Goal: Communication & Community: Share content

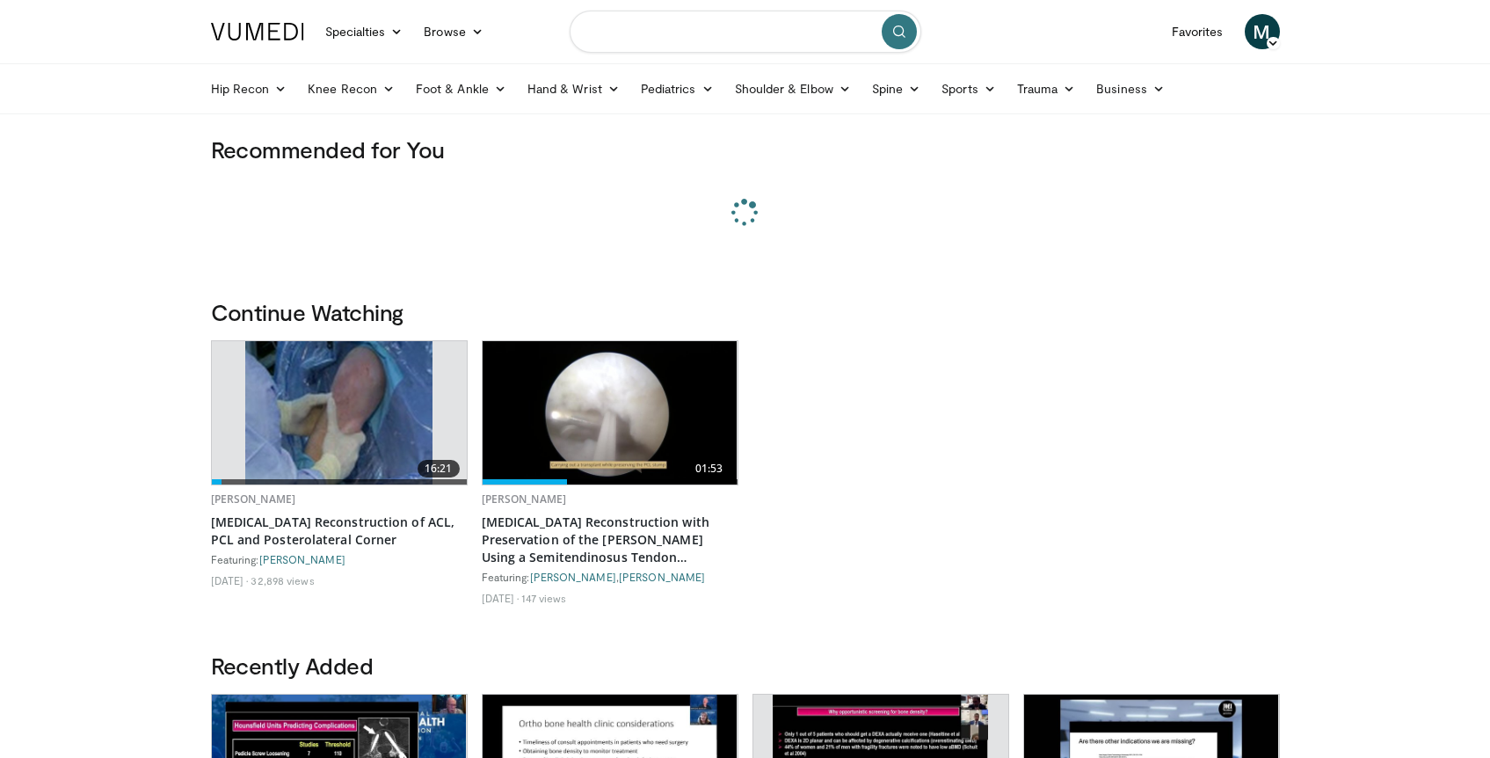
click at [666, 26] on input "Search topics, interventions" at bounding box center [745, 32] width 352 height 42
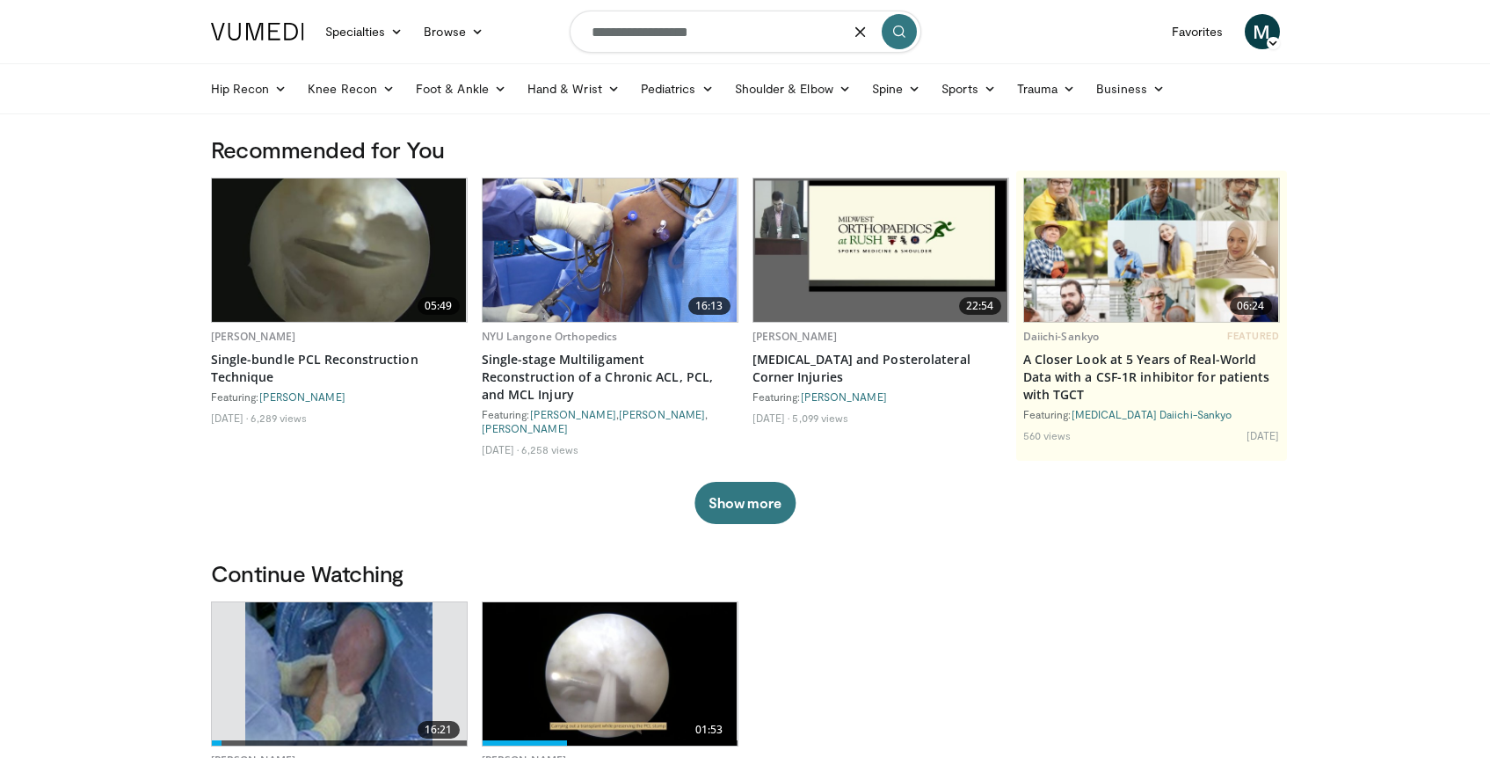
type input "**********"
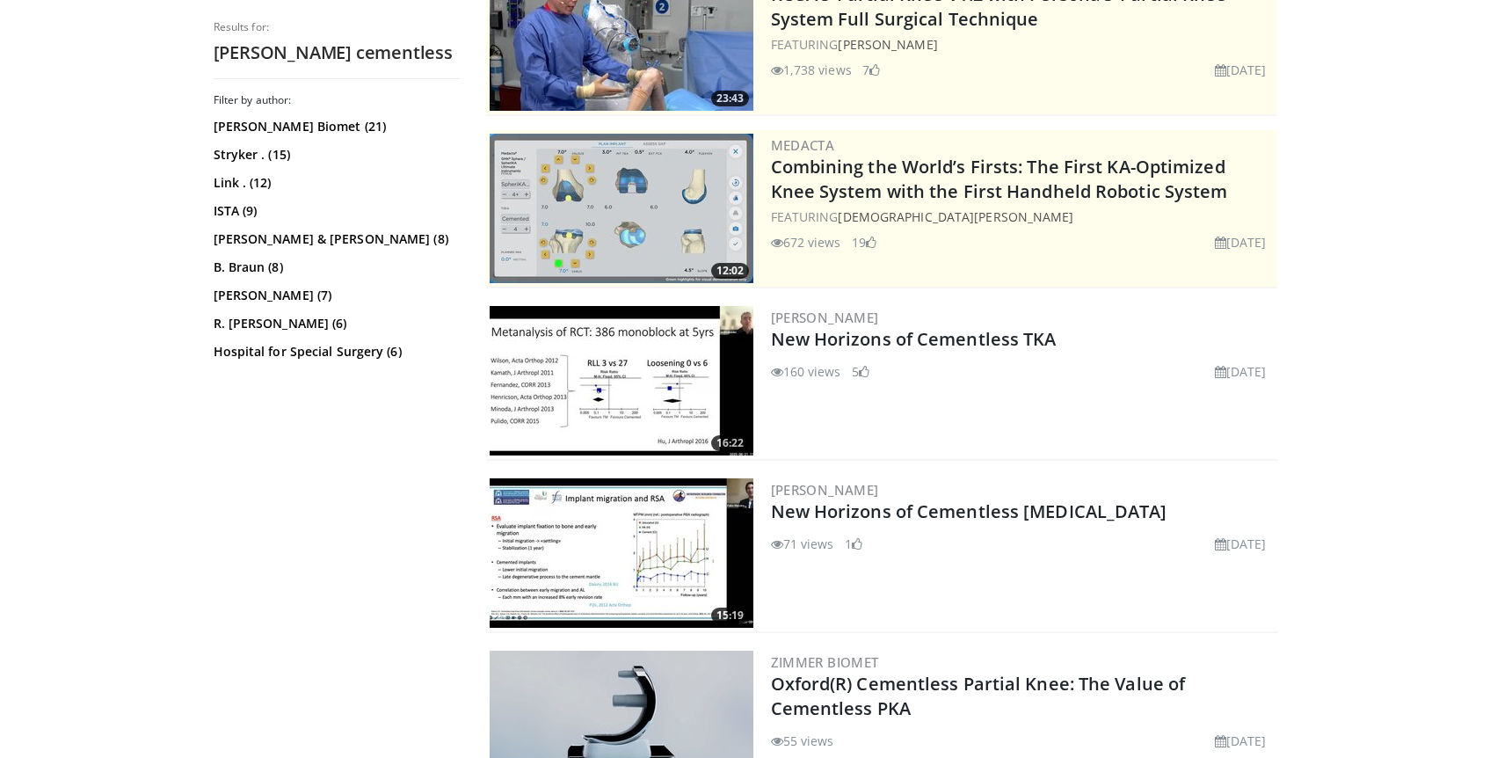
scroll to position [268, 0]
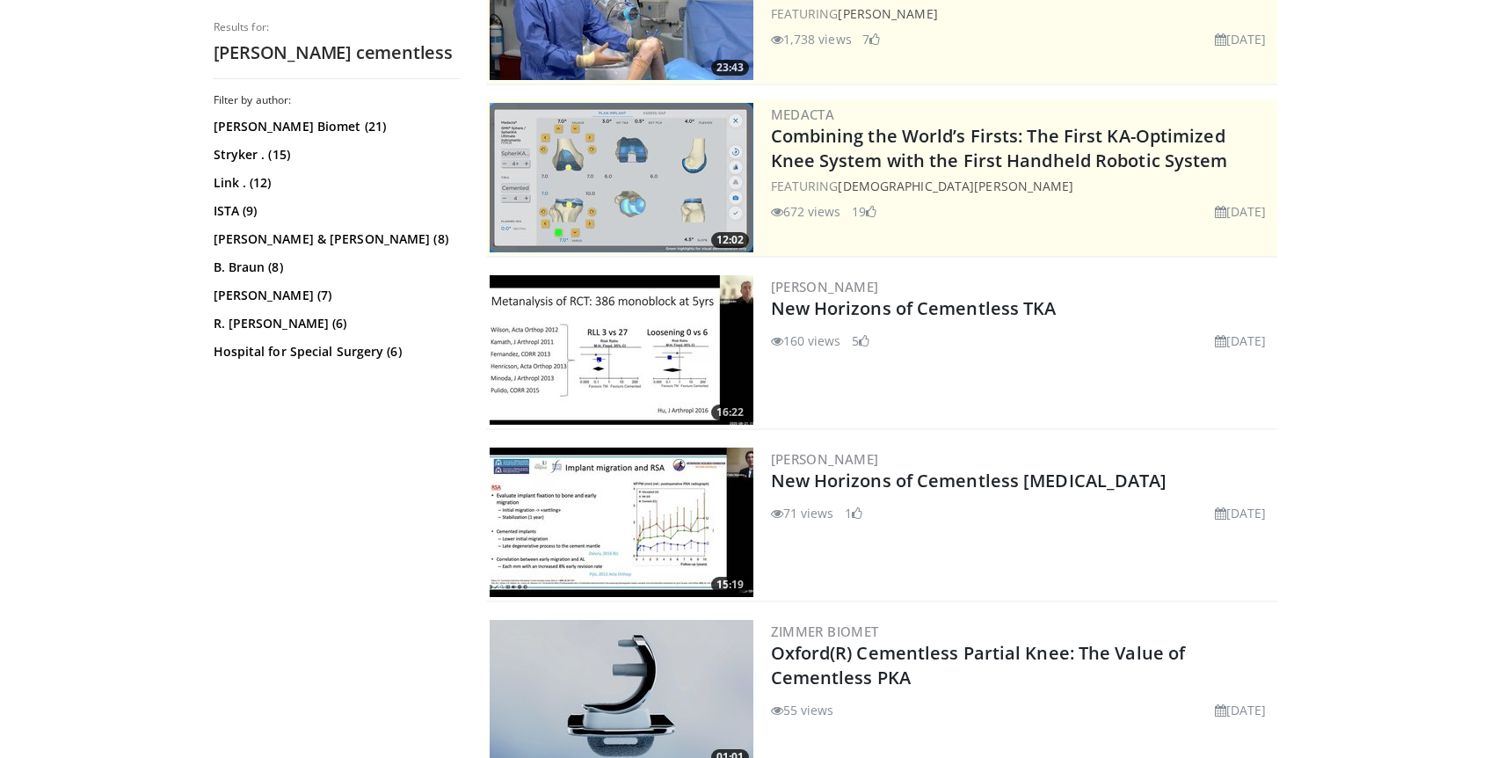
click at [651, 307] on img at bounding box center [621, 349] width 264 height 149
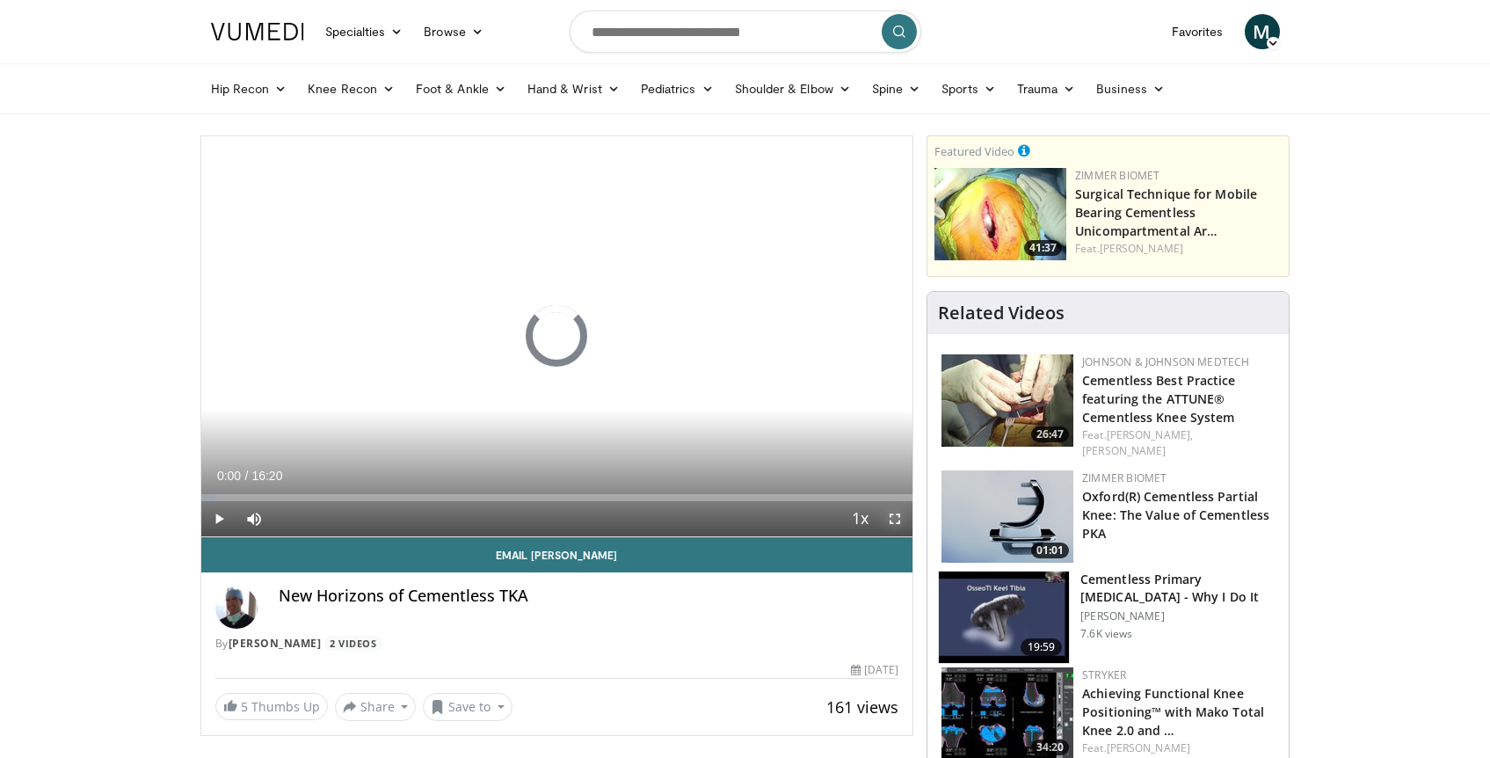
click at [895, 522] on span "Video Player" at bounding box center [894, 518] width 35 height 35
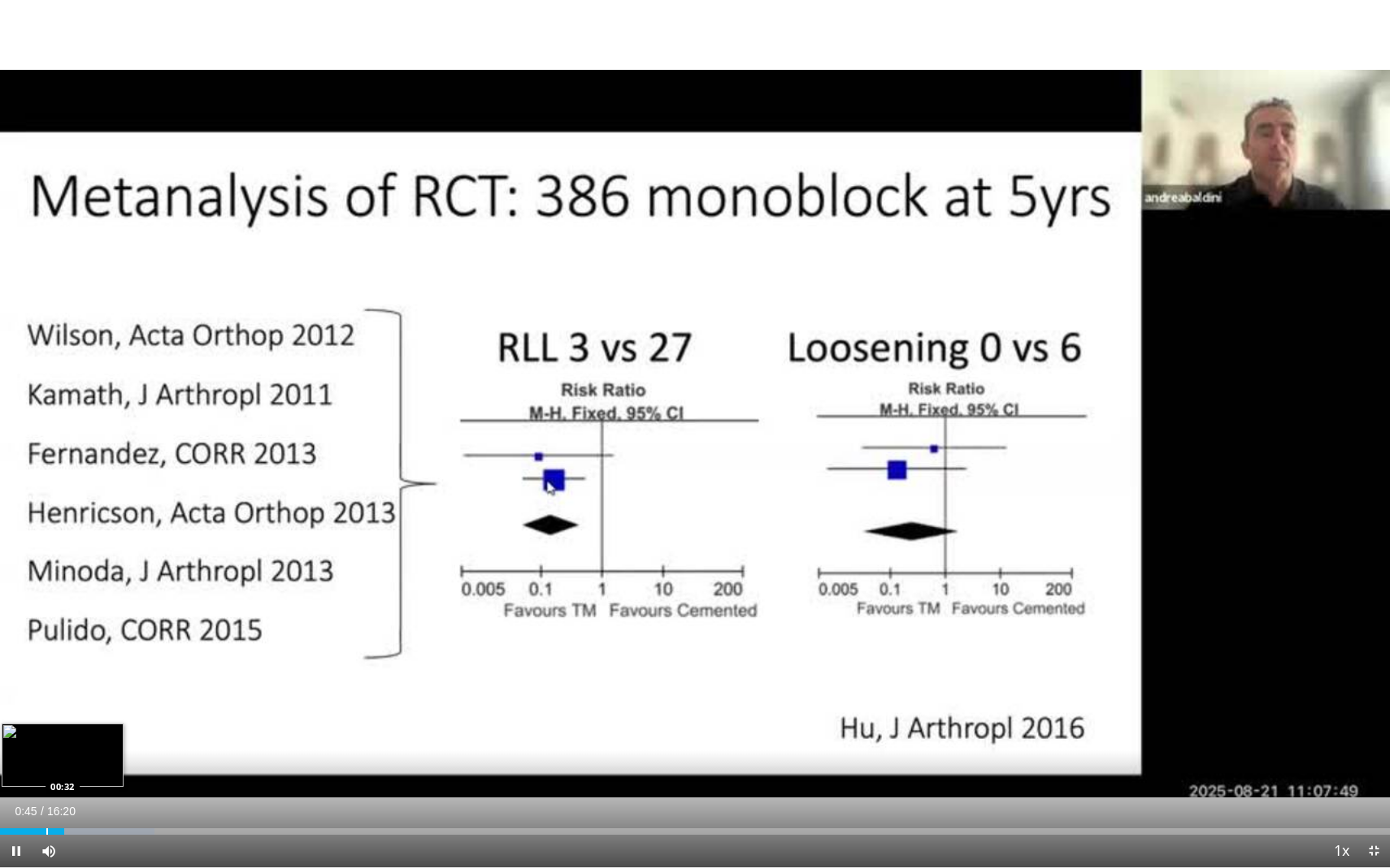
click at [46, 700] on div "Progress Bar" at bounding box center [47, 831] width 2 height 6
click at [42, 700] on div "Progress Bar" at bounding box center [43, 831] width 2 height 6
click at [98, 700] on div "Progress Bar" at bounding box center [99, 831] width 2 height 6
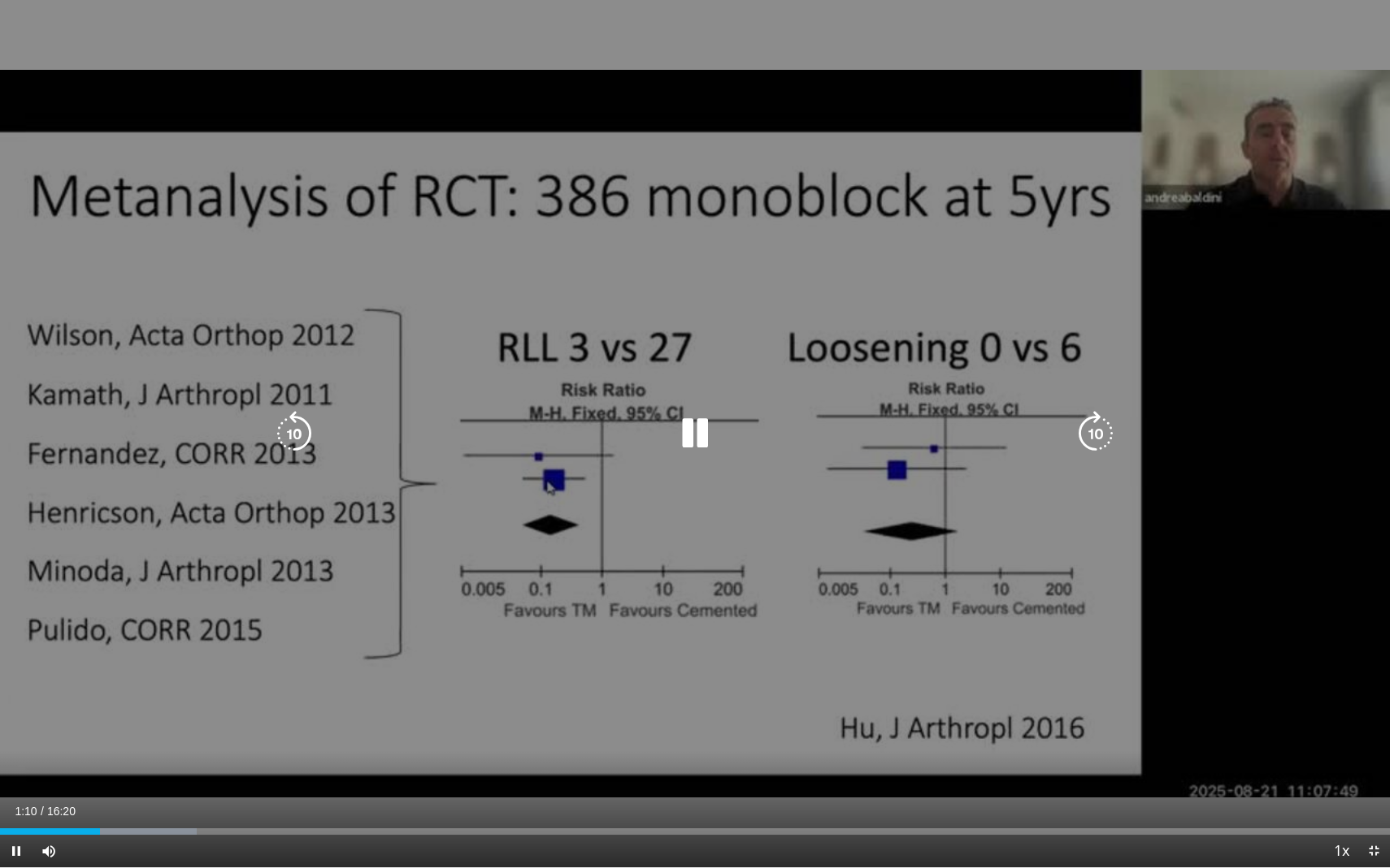
click at [69, 700] on div "01:10" at bounding box center [50, 831] width 100 height 6
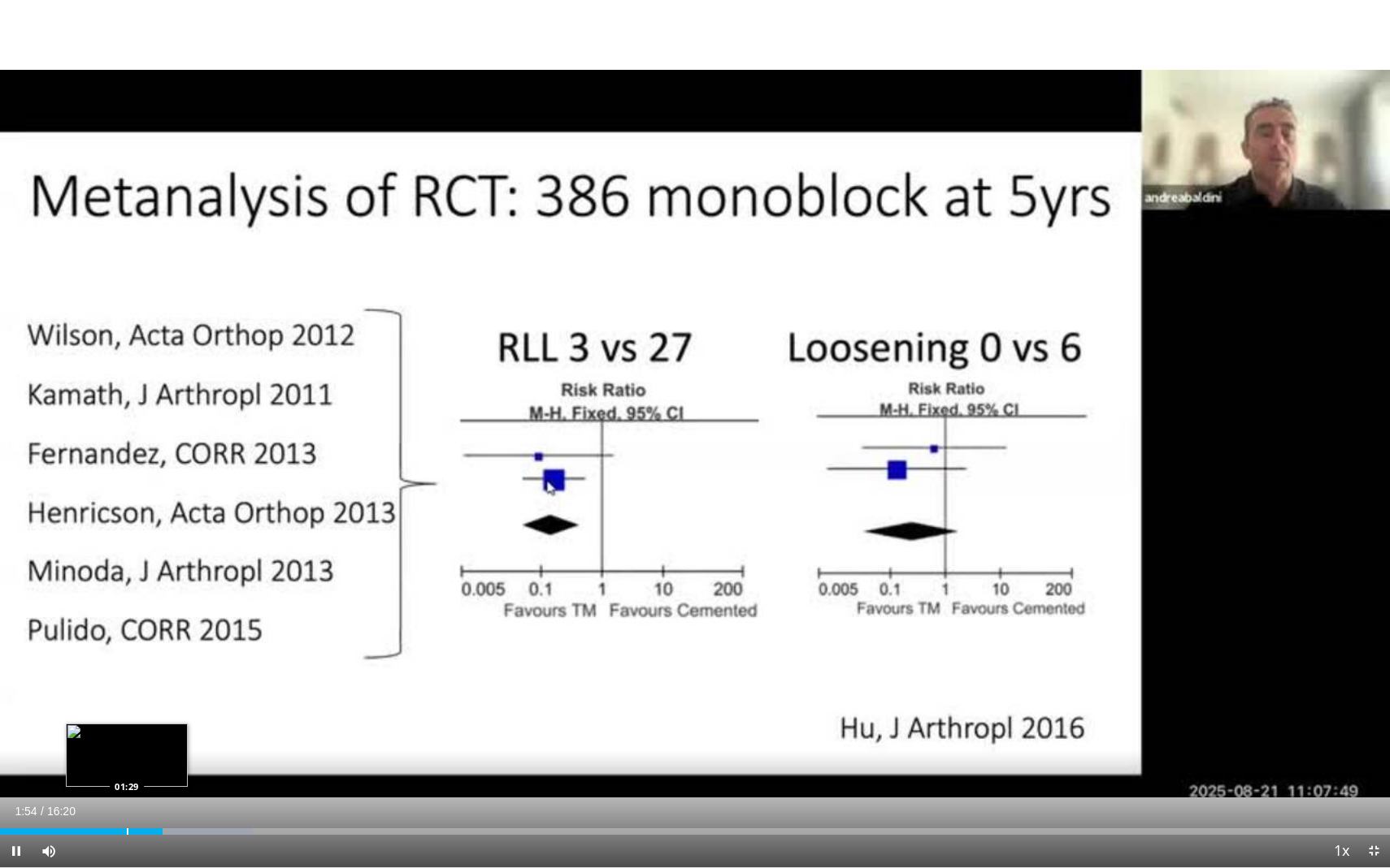
click at [128, 700] on div "Progress Bar" at bounding box center [128, 831] width 2 height 6
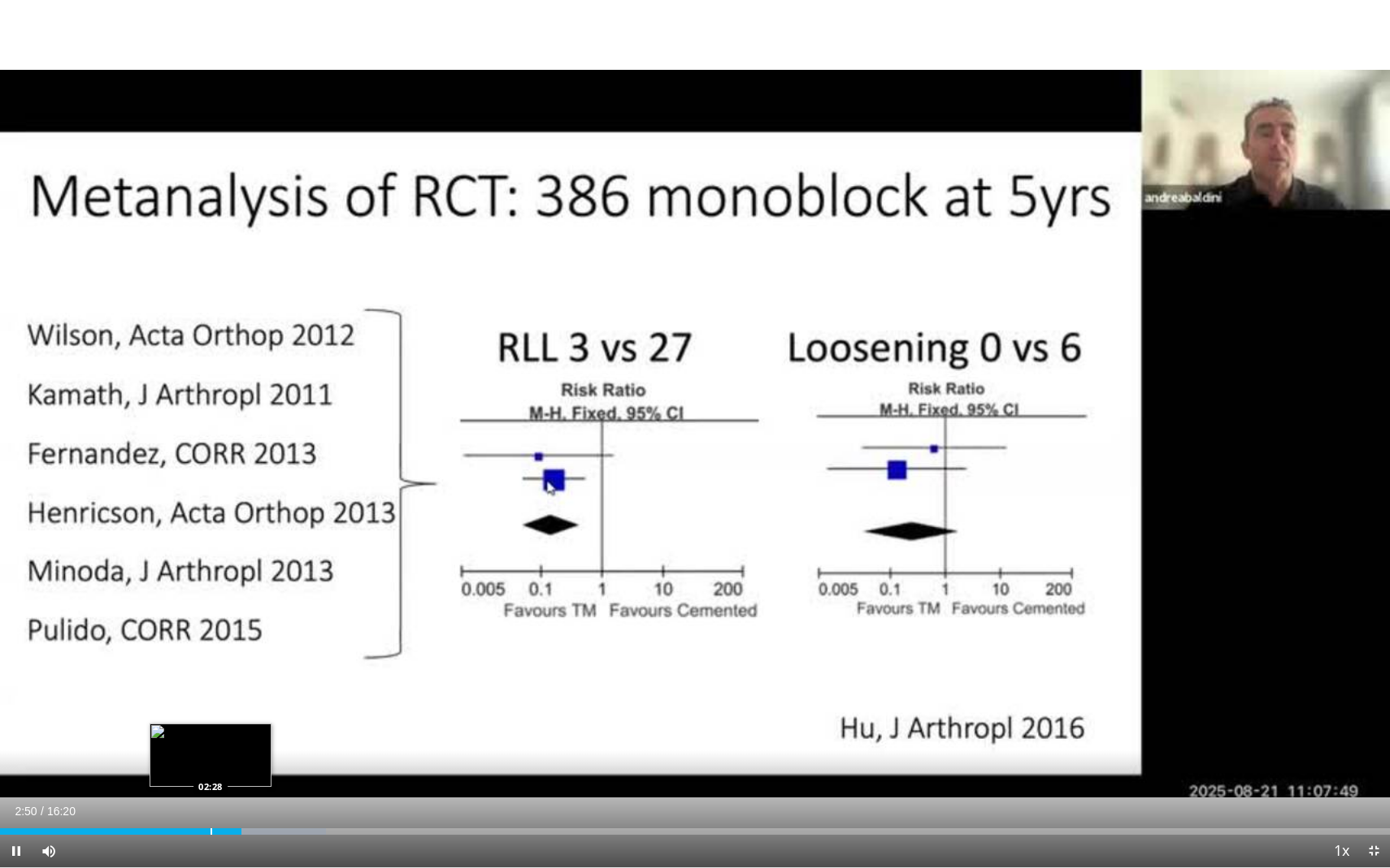
click at [211, 700] on div "Progress Bar" at bounding box center [212, 831] width 2 height 6
click at [202, 700] on div "Progress Bar" at bounding box center [203, 831] width 2 height 6
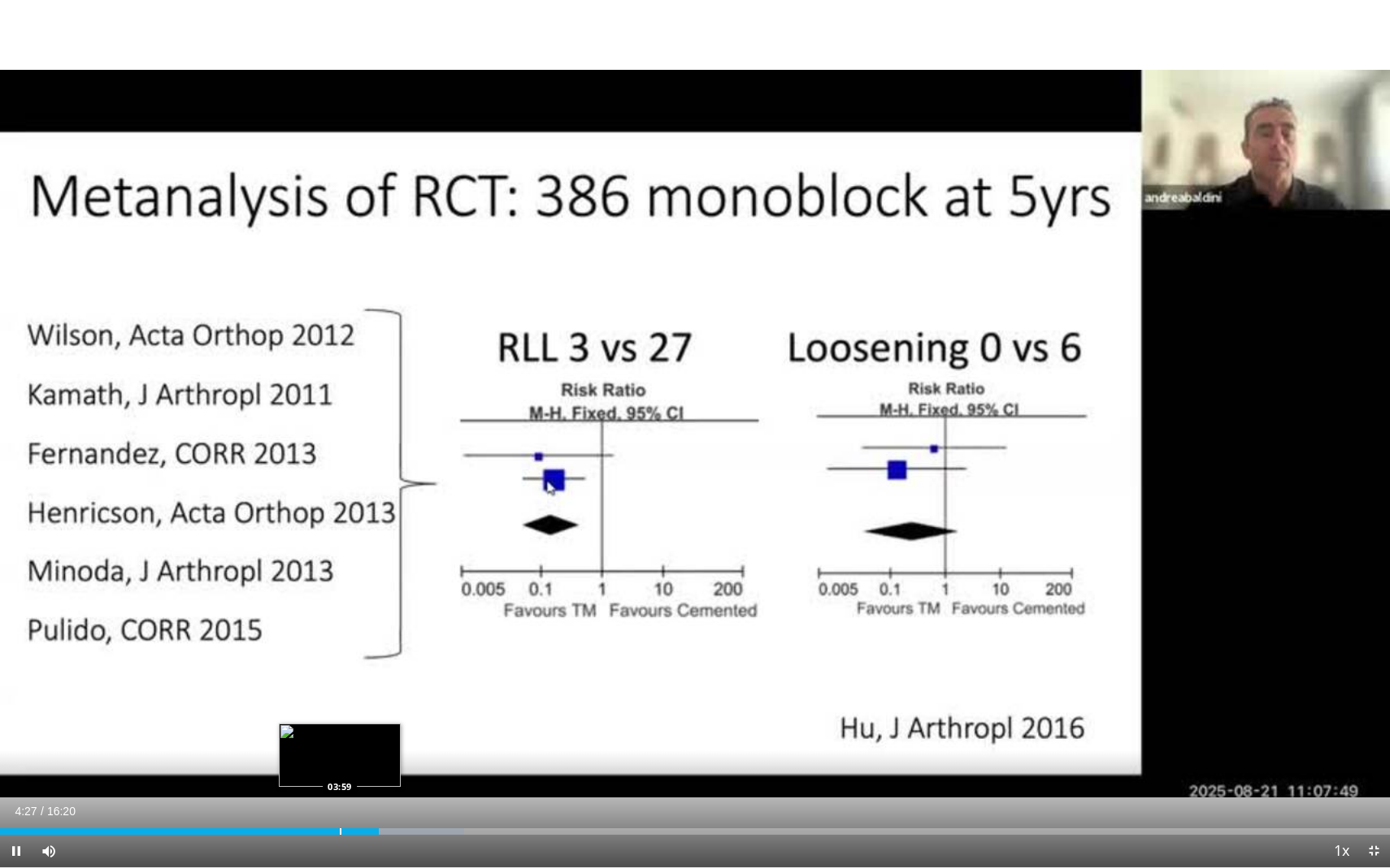
click at [339, 700] on div "Progress Bar" at bounding box center [340, 831] width 2 height 6
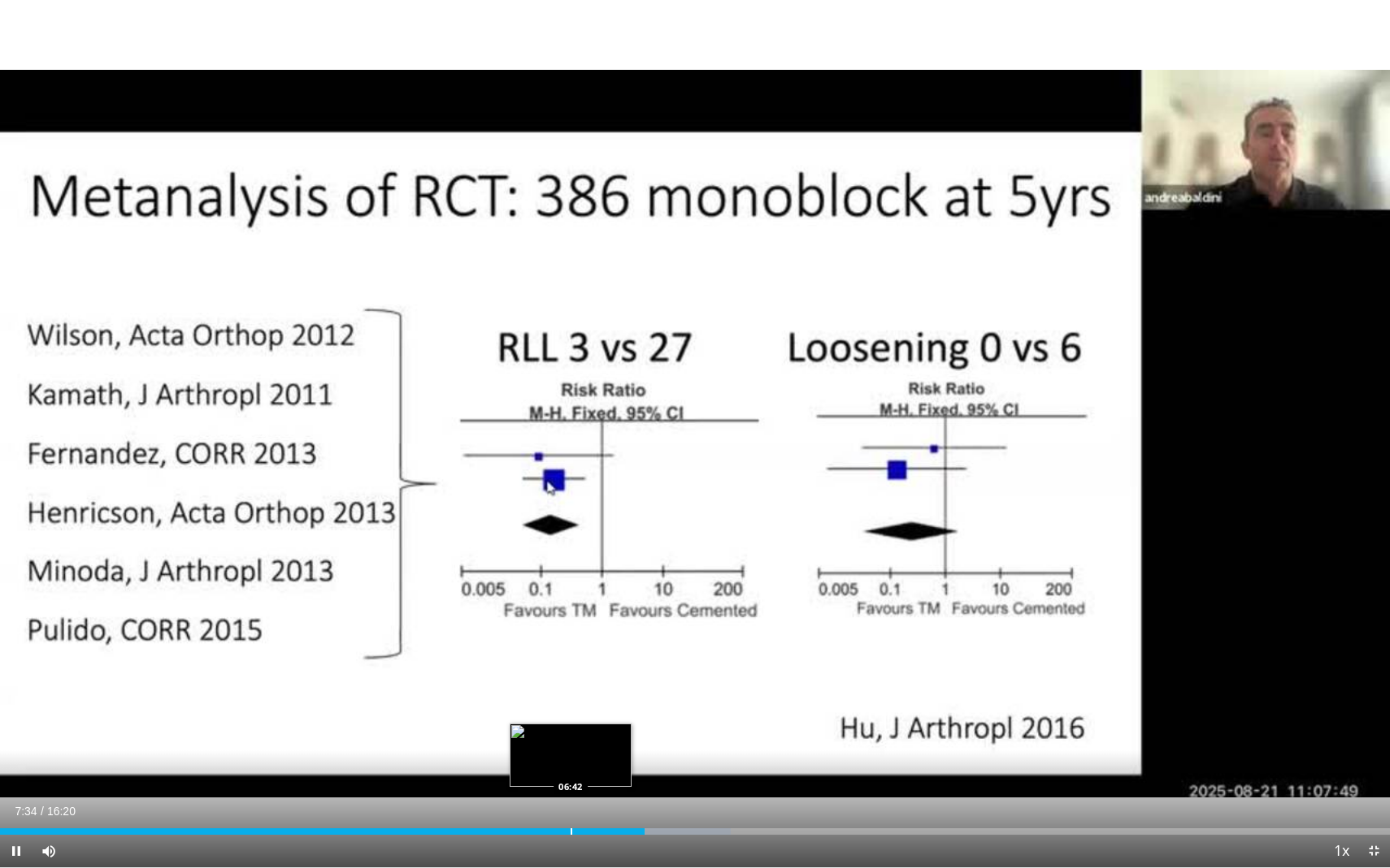
click at [571, 700] on div "Progress Bar" at bounding box center [572, 831] width 2 height 6
click at [594, 700] on div "Progress Bar" at bounding box center [595, 831] width 2 height 6
click at [612, 700] on div "Progress Bar" at bounding box center [613, 831] width 2 height 6
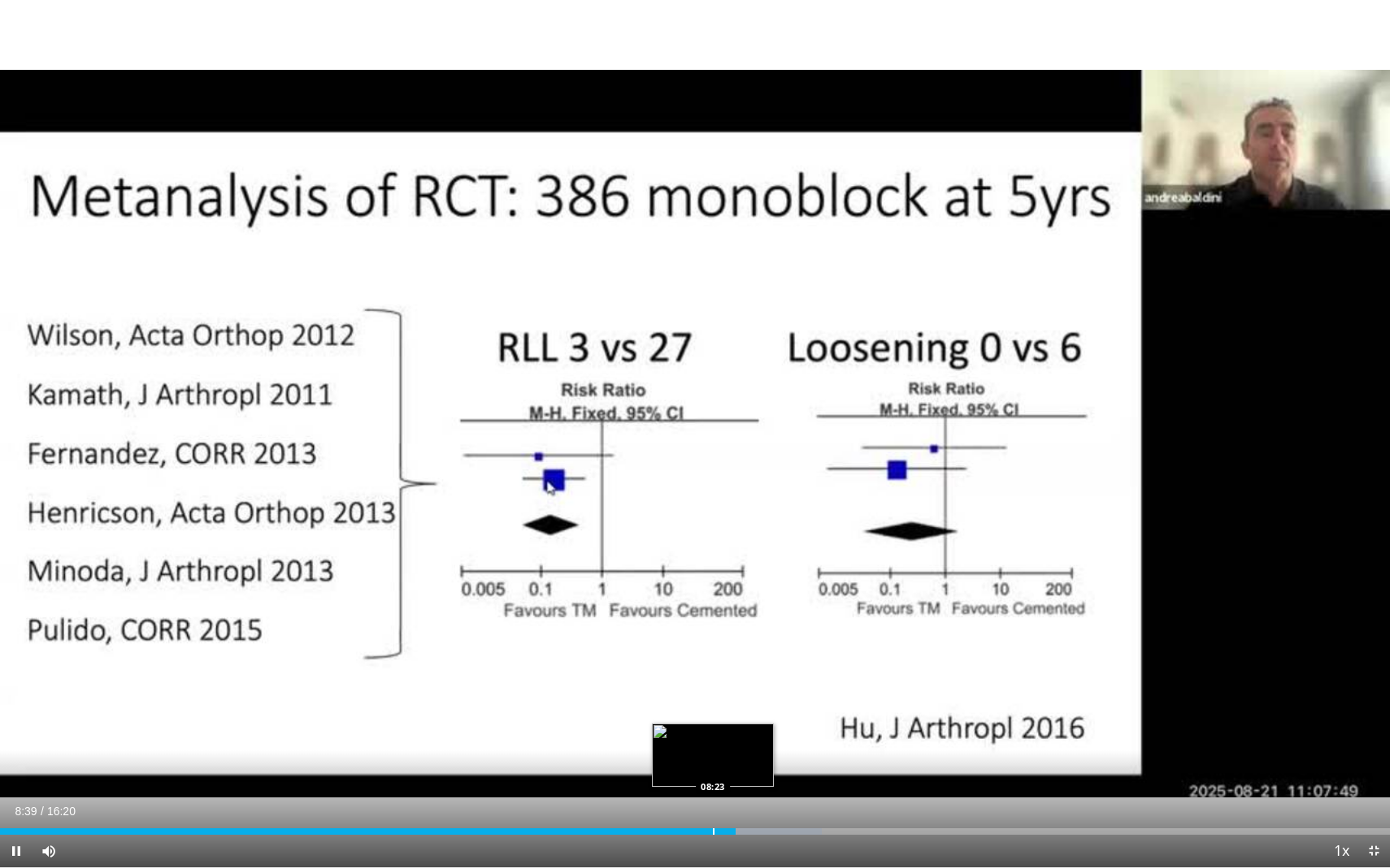
click at [713, 700] on div "Progress Bar" at bounding box center [714, 831] width 2 height 6
click at [688, 700] on div "08:26" at bounding box center [359, 831] width 718 height 6
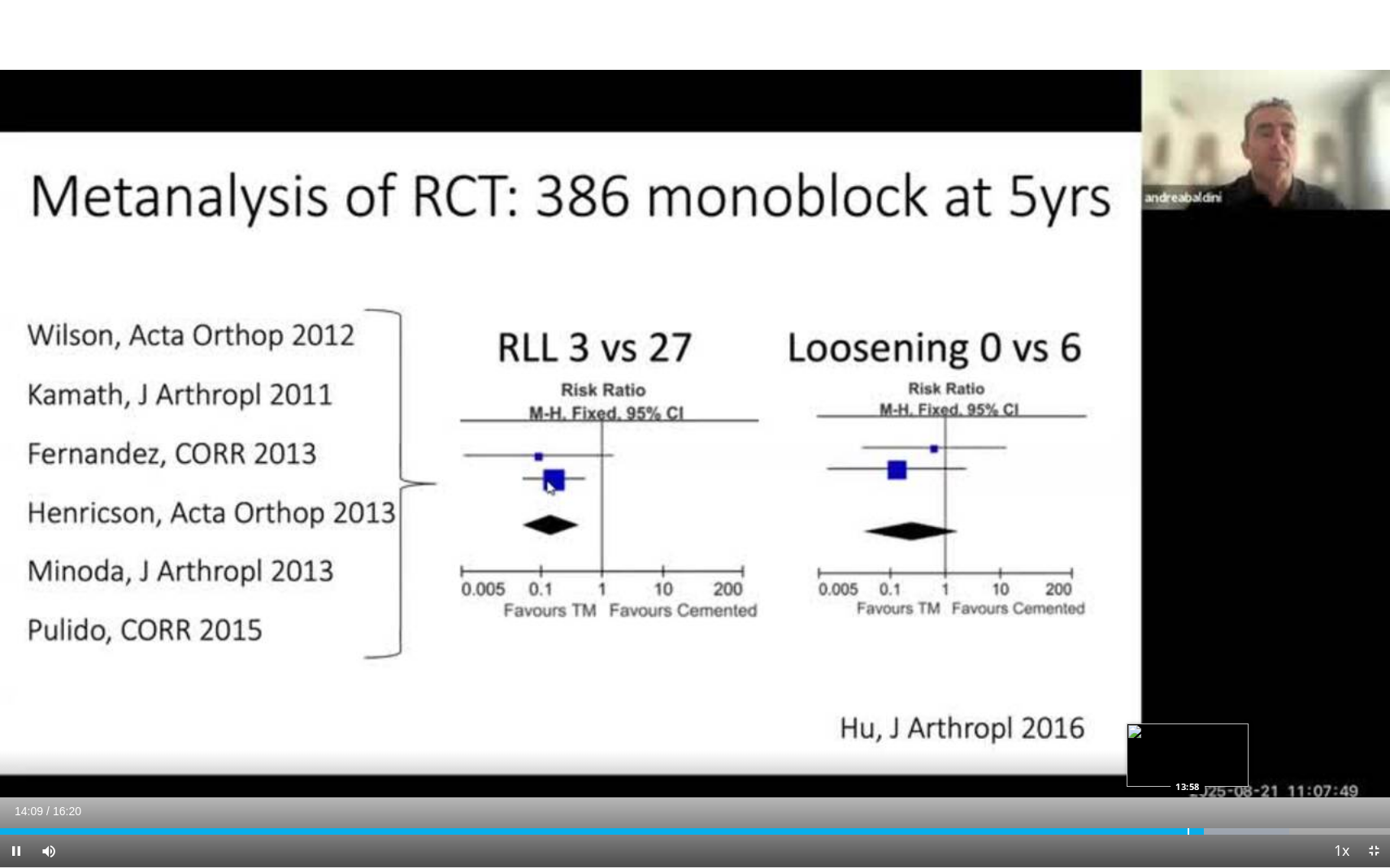
click at [1187, 700] on div "Progress Bar" at bounding box center [1188, 831] width 2 height 6
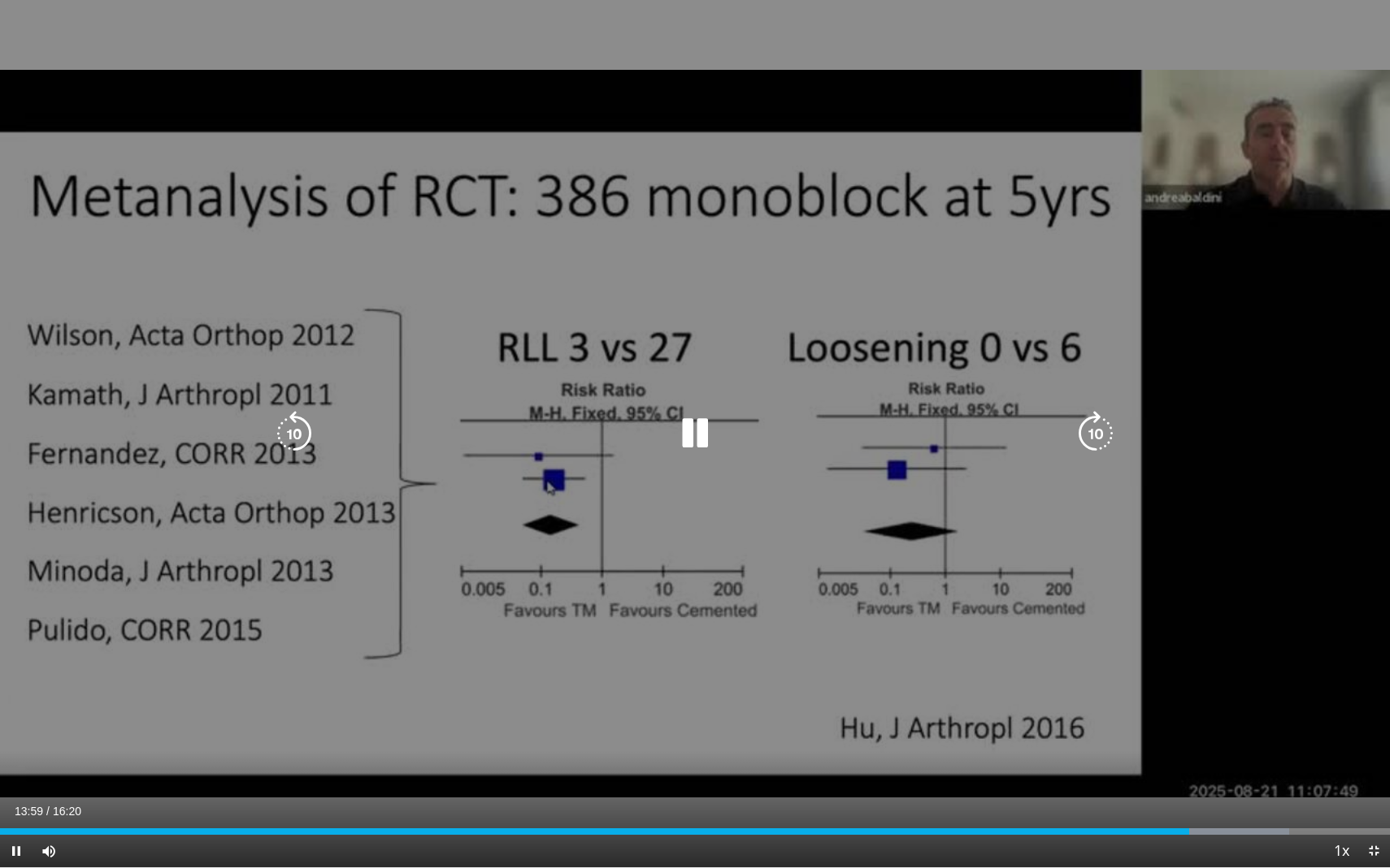
click at [1176, 700] on div "13:59" at bounding box center [595, 831] width 1189 height 6
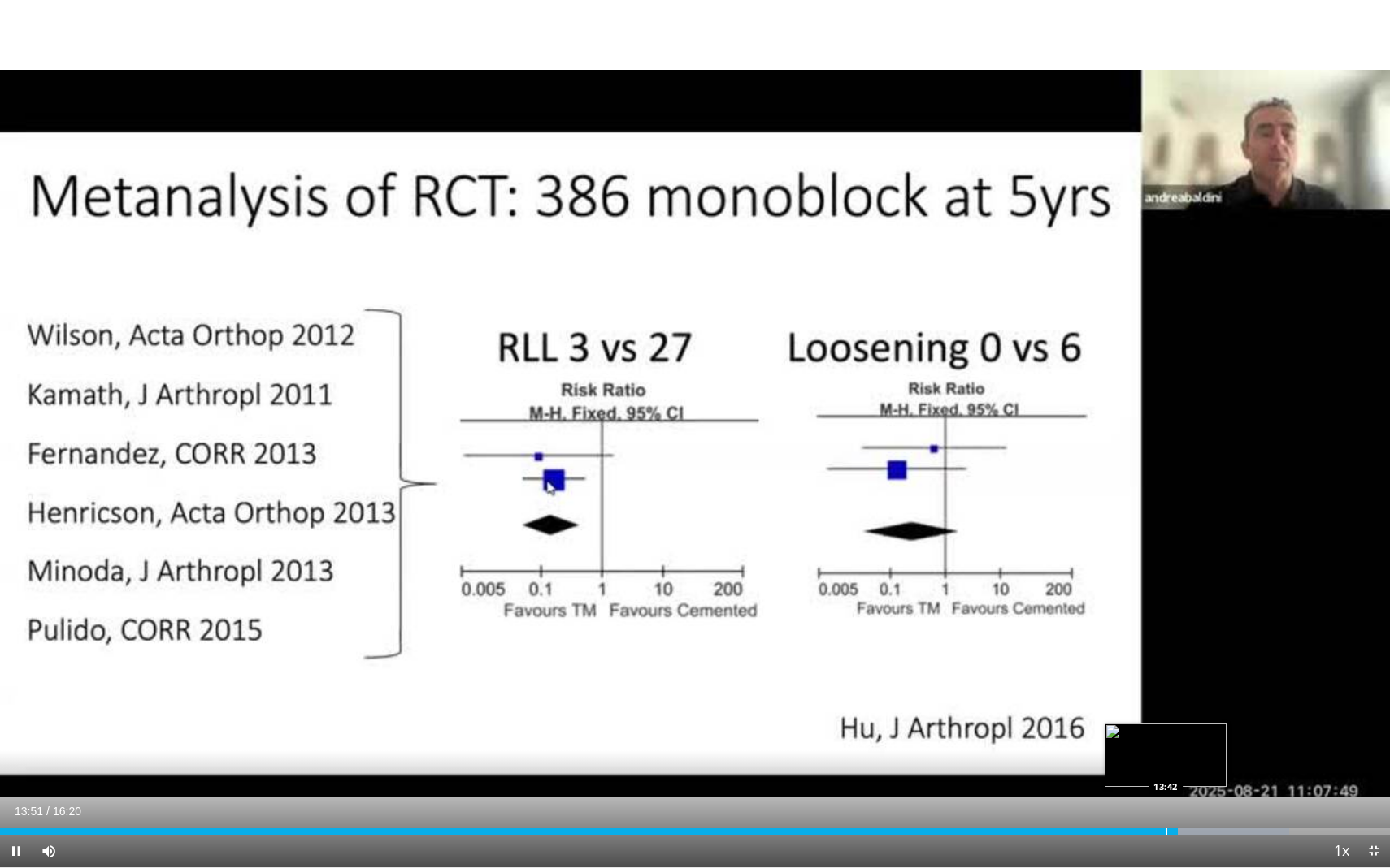
click at [1165, 700] on div "Progress Bar" at bounding box center [1166, 831] width 2 height 6
click at [1261, 700] on div "Progress Bar" at bounding box center [1262, 831] width 2 height 6
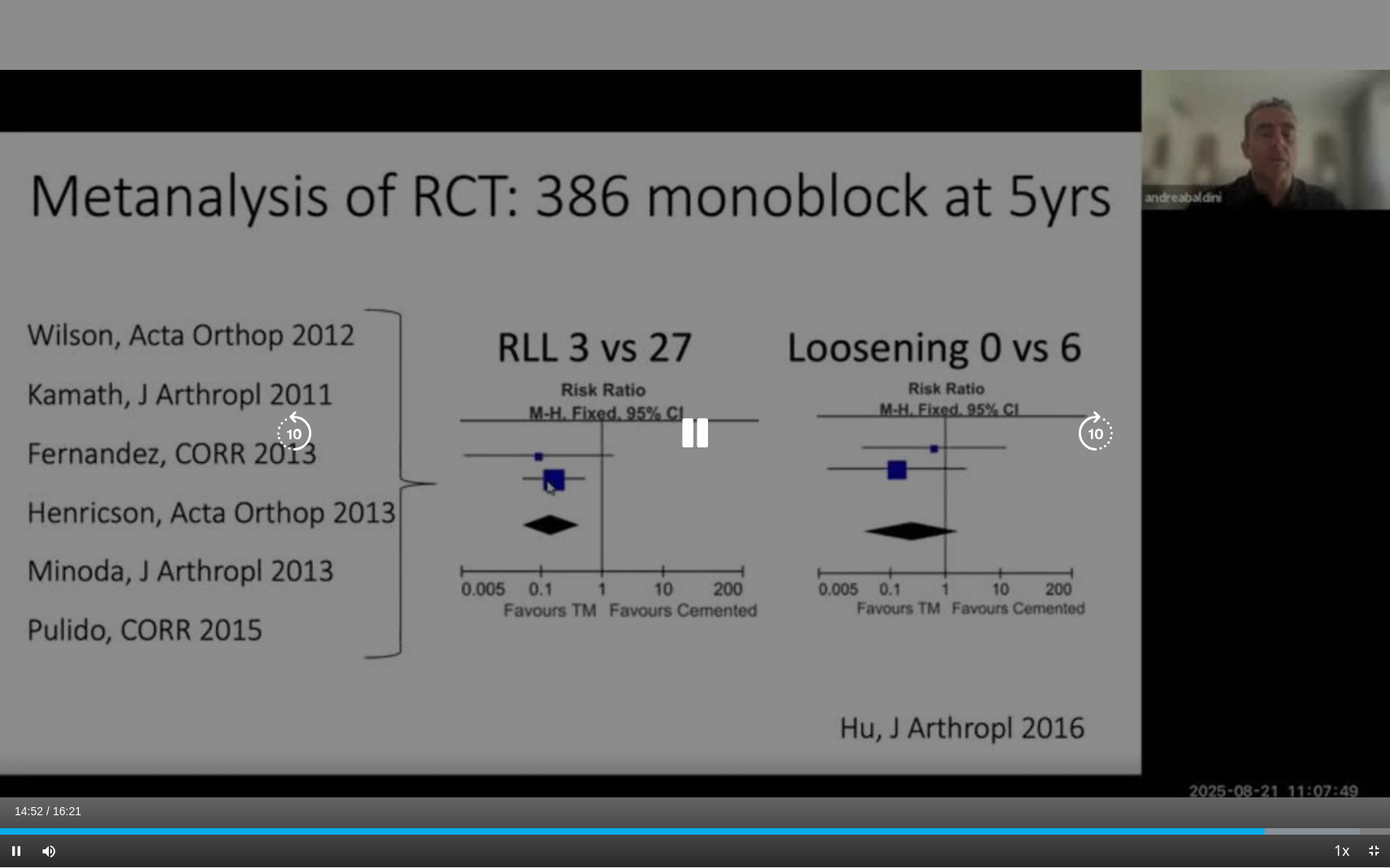
click at [687, 440] on icon "Video Player" at bounding box center [695, 434] width 45 height 45
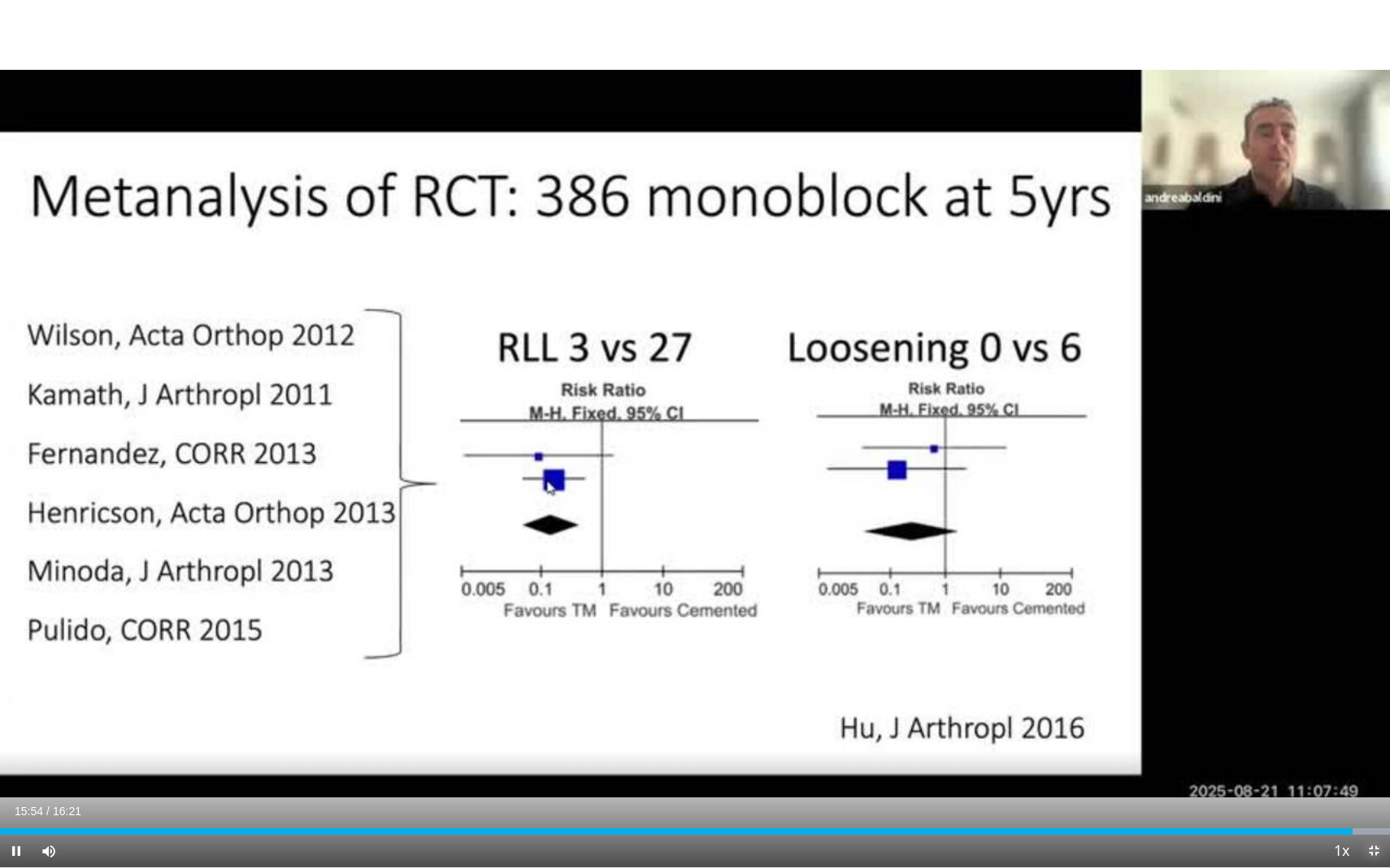
click at [1365, 700] on span "Video Player" at bounding box center [1373, 850] width 32 height 32
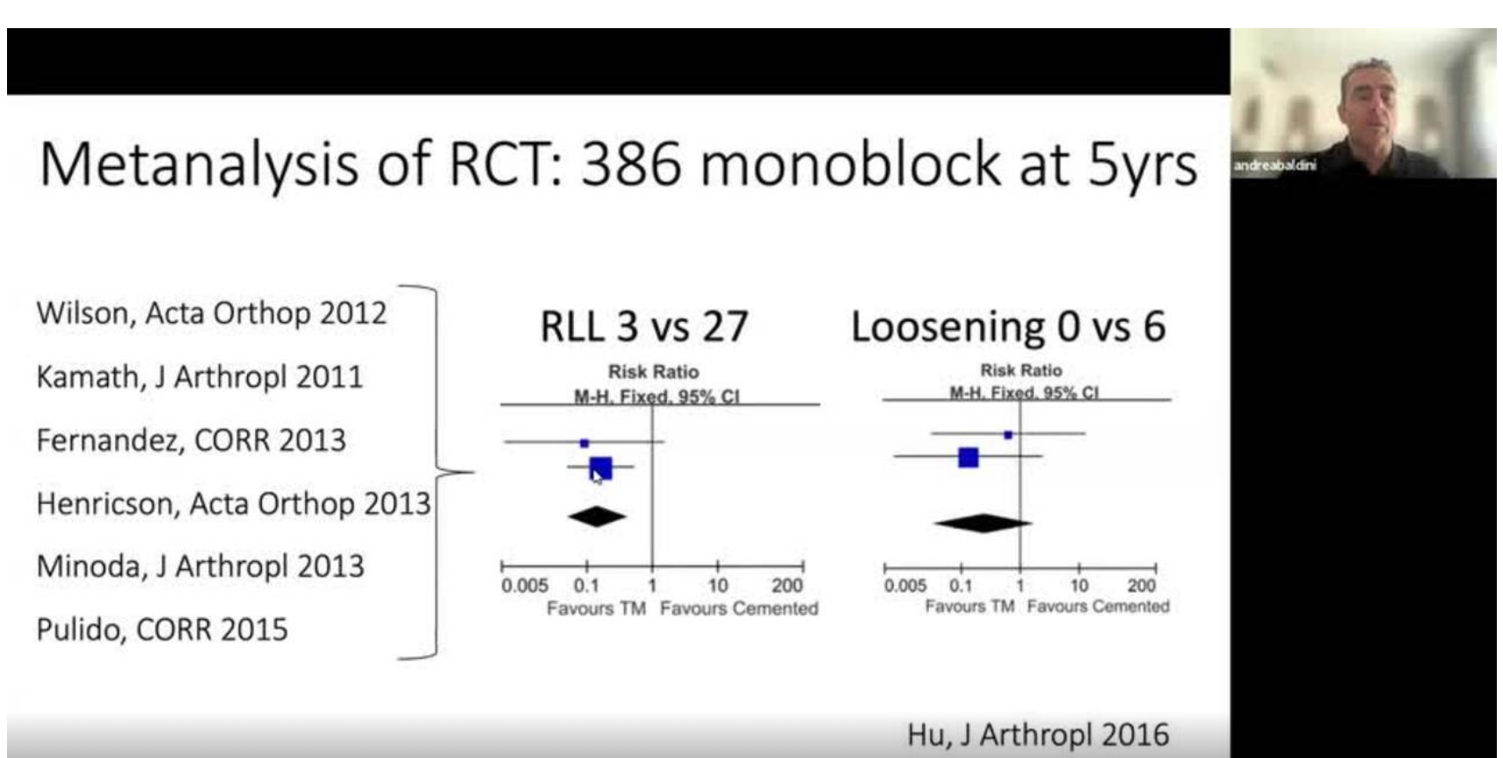
scroll to position [167, 0]
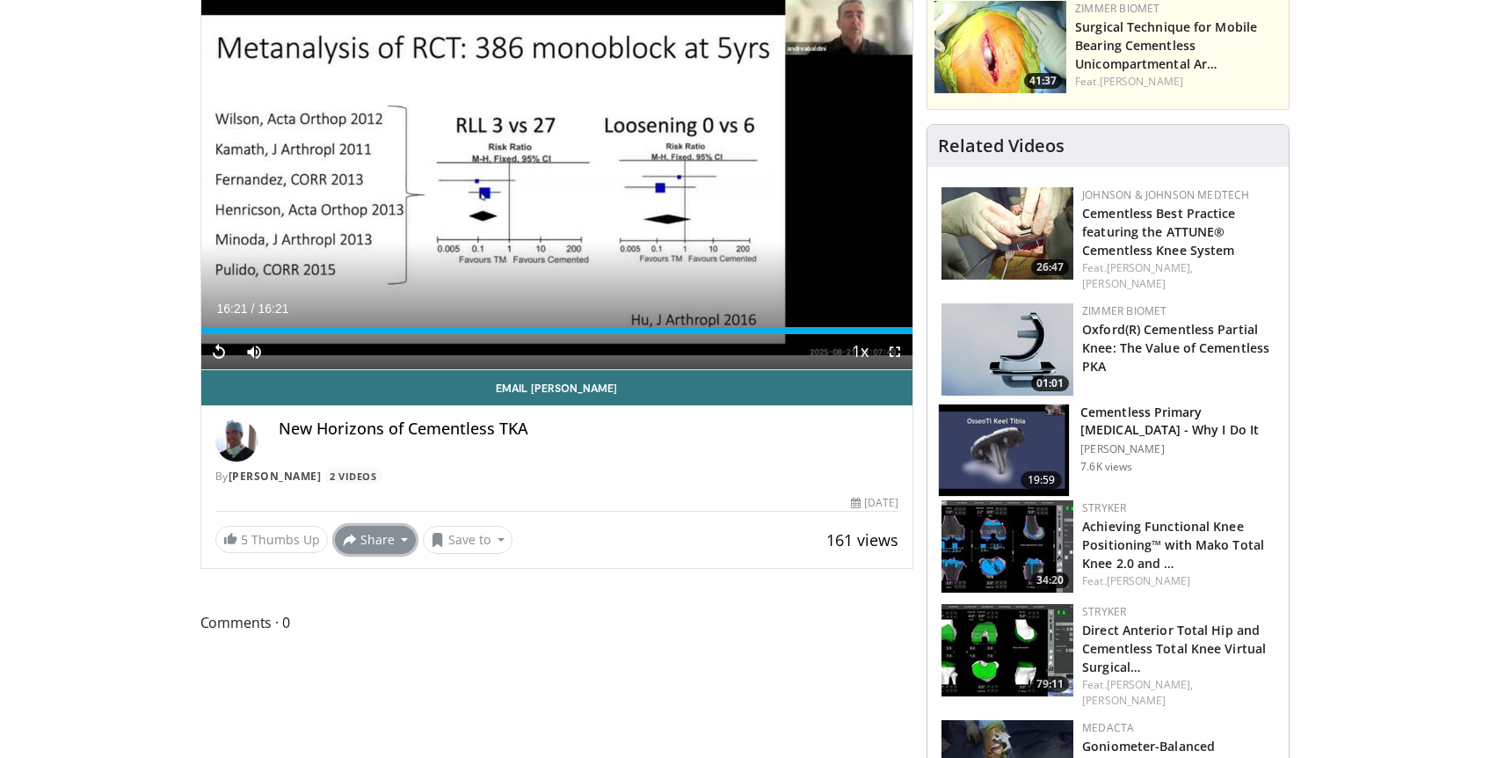
click at [377, 544] on button "Share" at bounding box center [376, 540] width 82 height 28
click at [382, 581] on span "E-mail" at bounding box center [374, 578] width 50 height 19
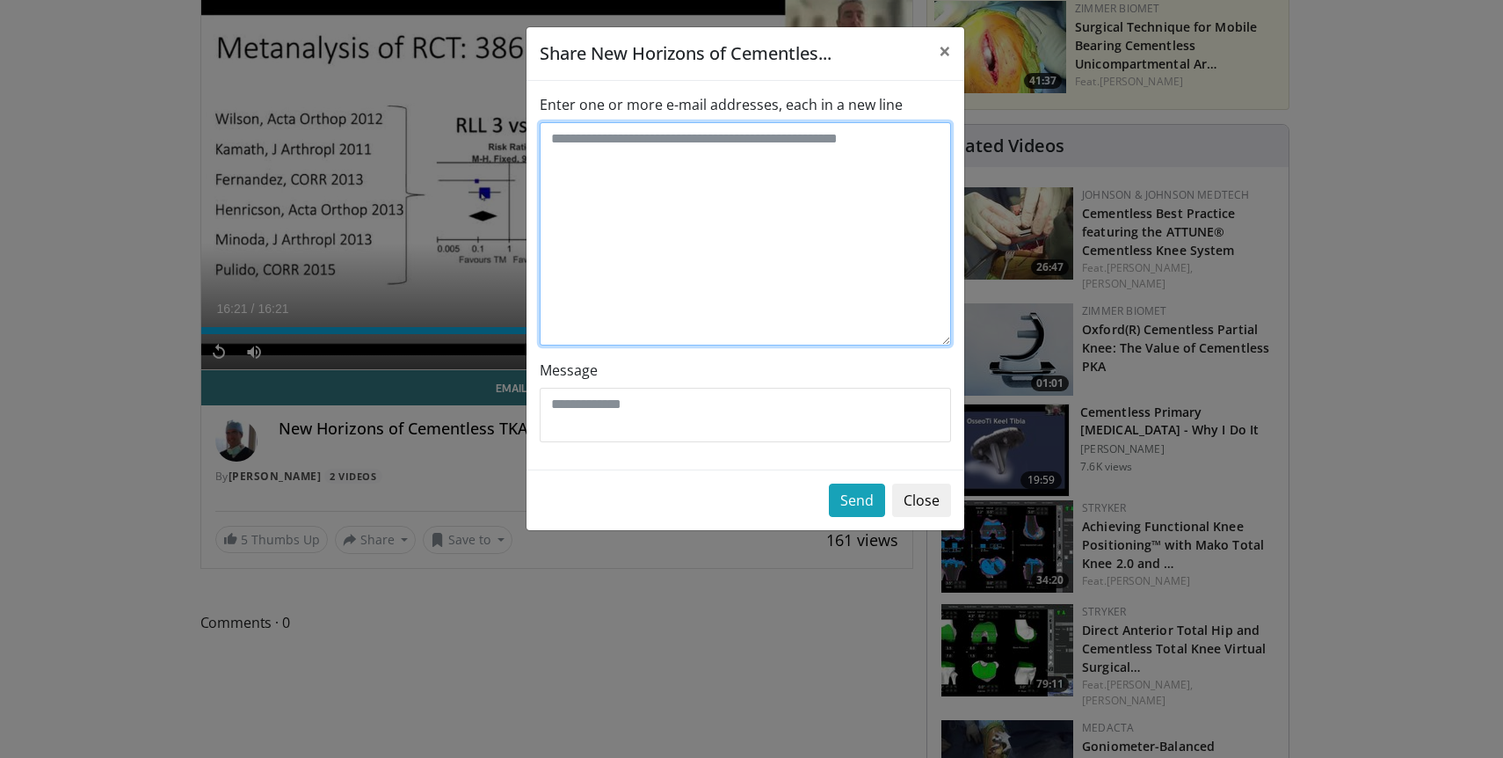
click at [646, 173] on textarea "Enter one or more e-mail addresses, each in a new line" at bounding box center [745, 233] width 411 height 223
click at [620, 154] on textarea "****" at bounding box center [745, 233] width 411 height 223
paste textarea "**********"
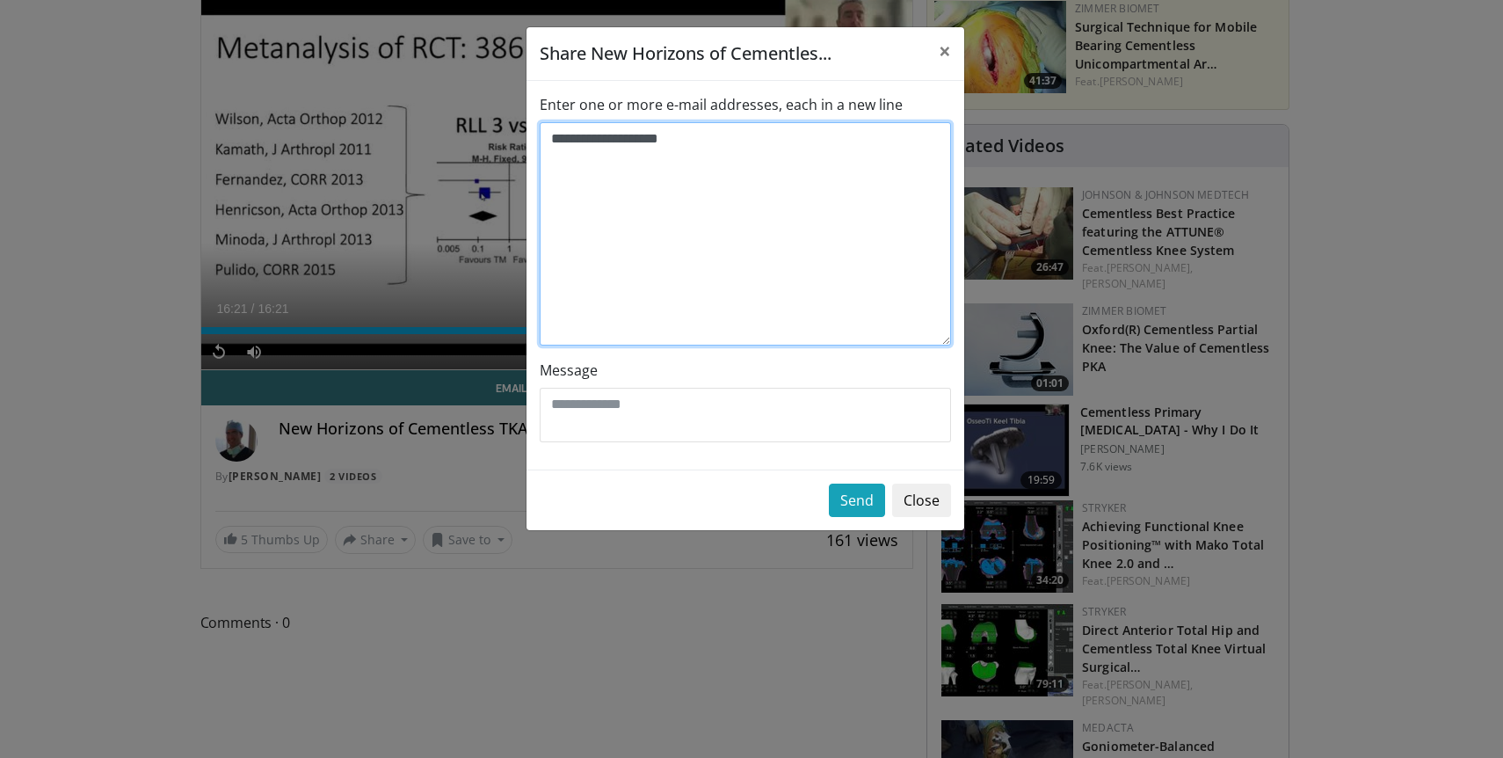
type textarea "**********"
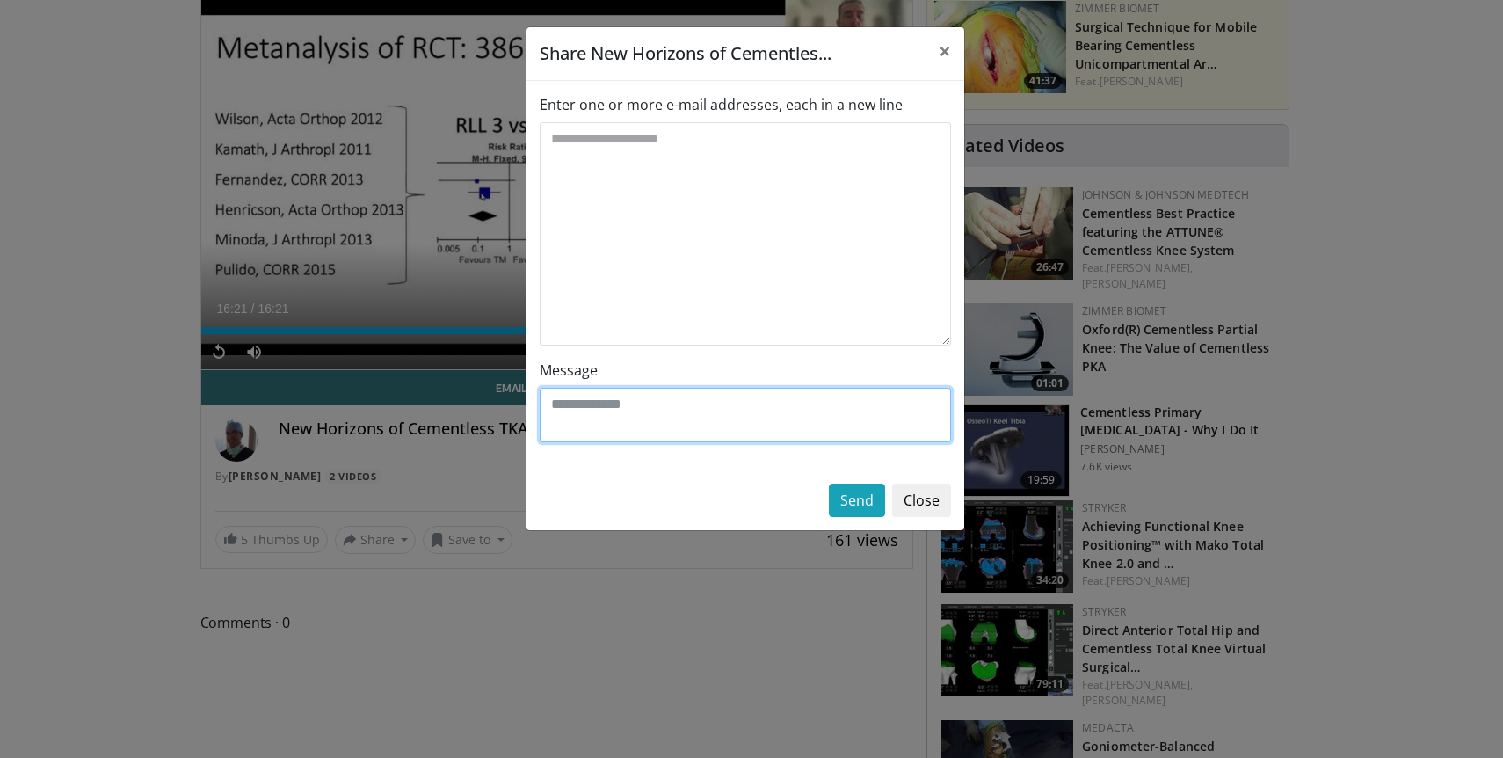
click at [698, 392] on textarea "Message" at bounding box center [745, 415] width 411 height 54
type textarea "********"
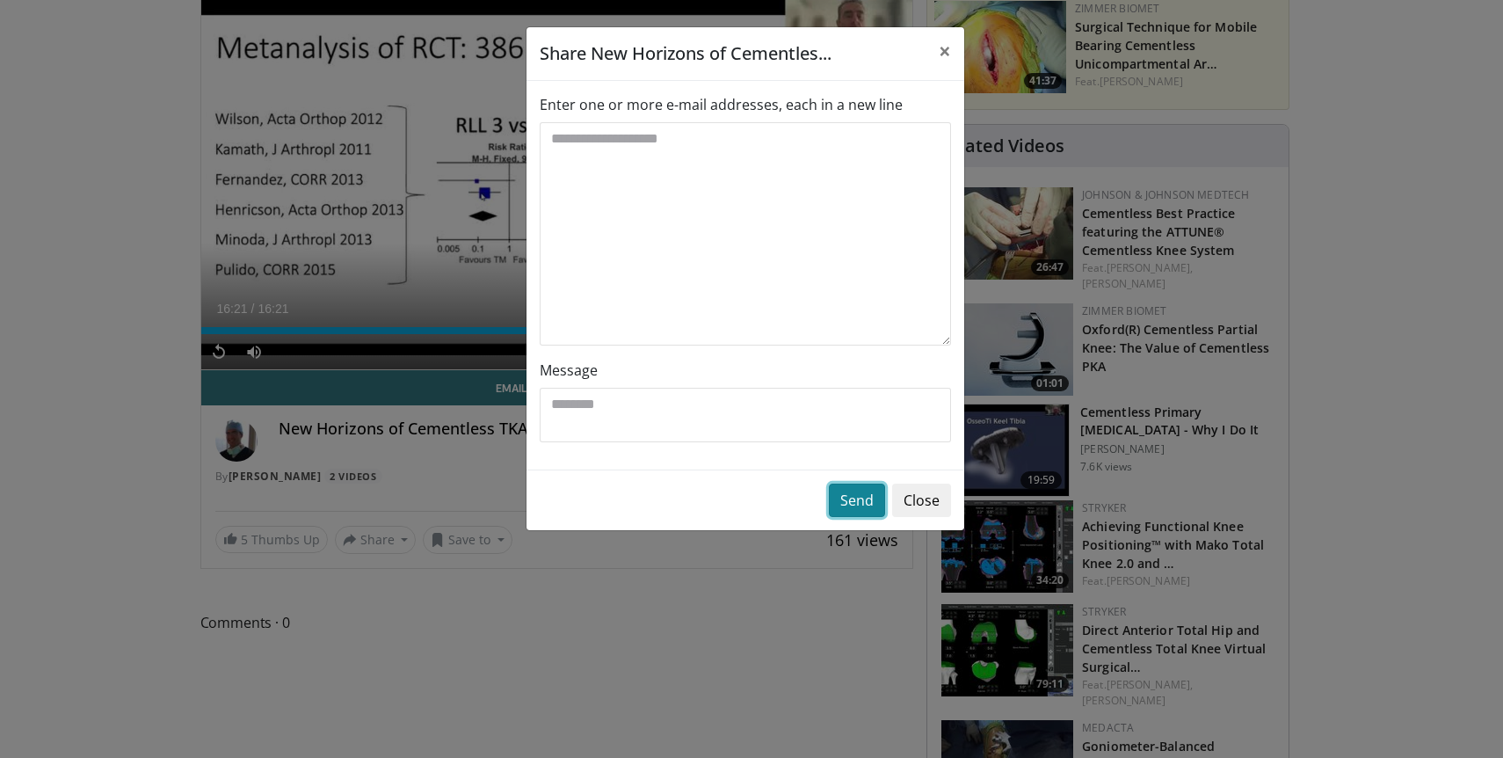
click at [866, 505] on button "Send" at bounding box center [857, 499] width 56 height 33
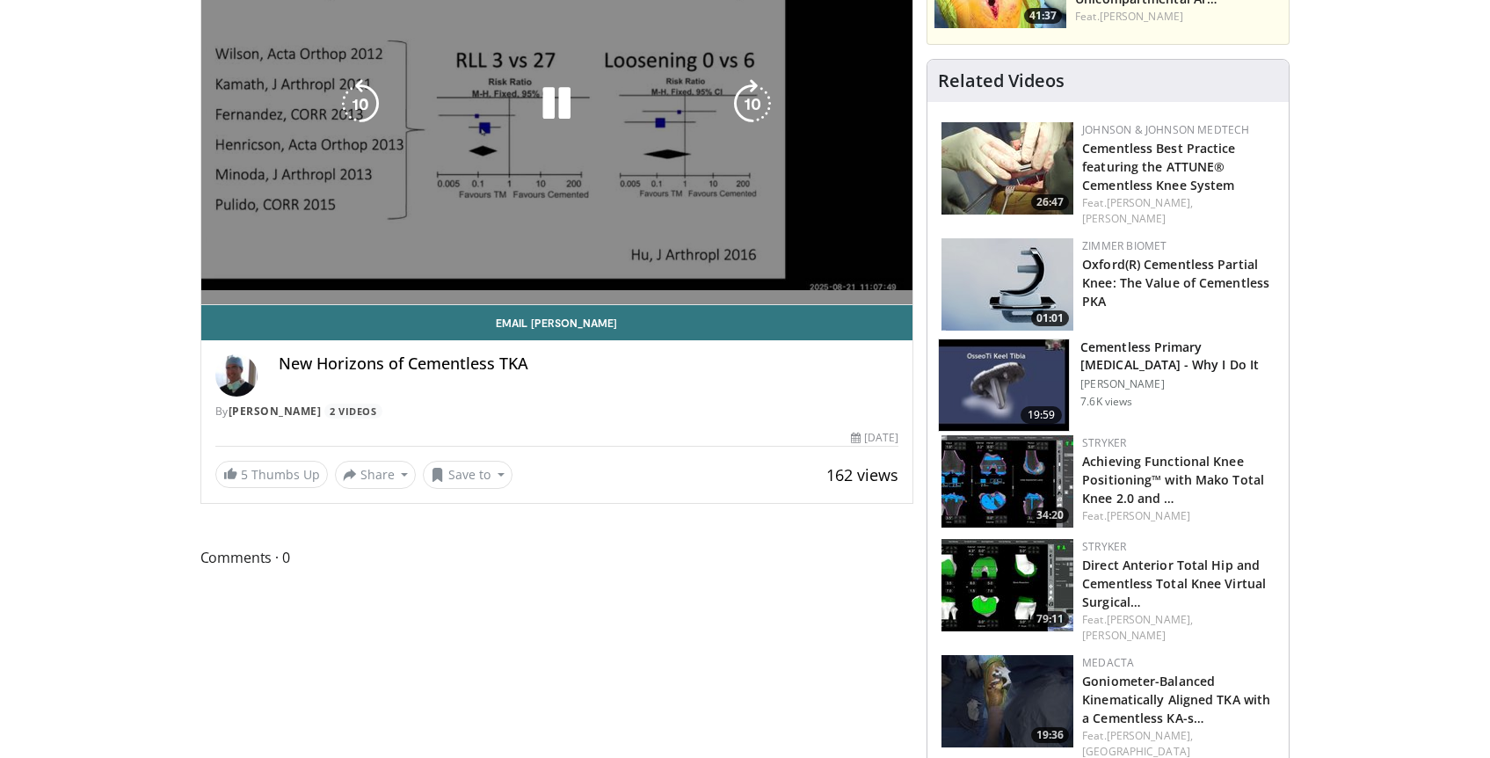
scroll to position [343, 0]
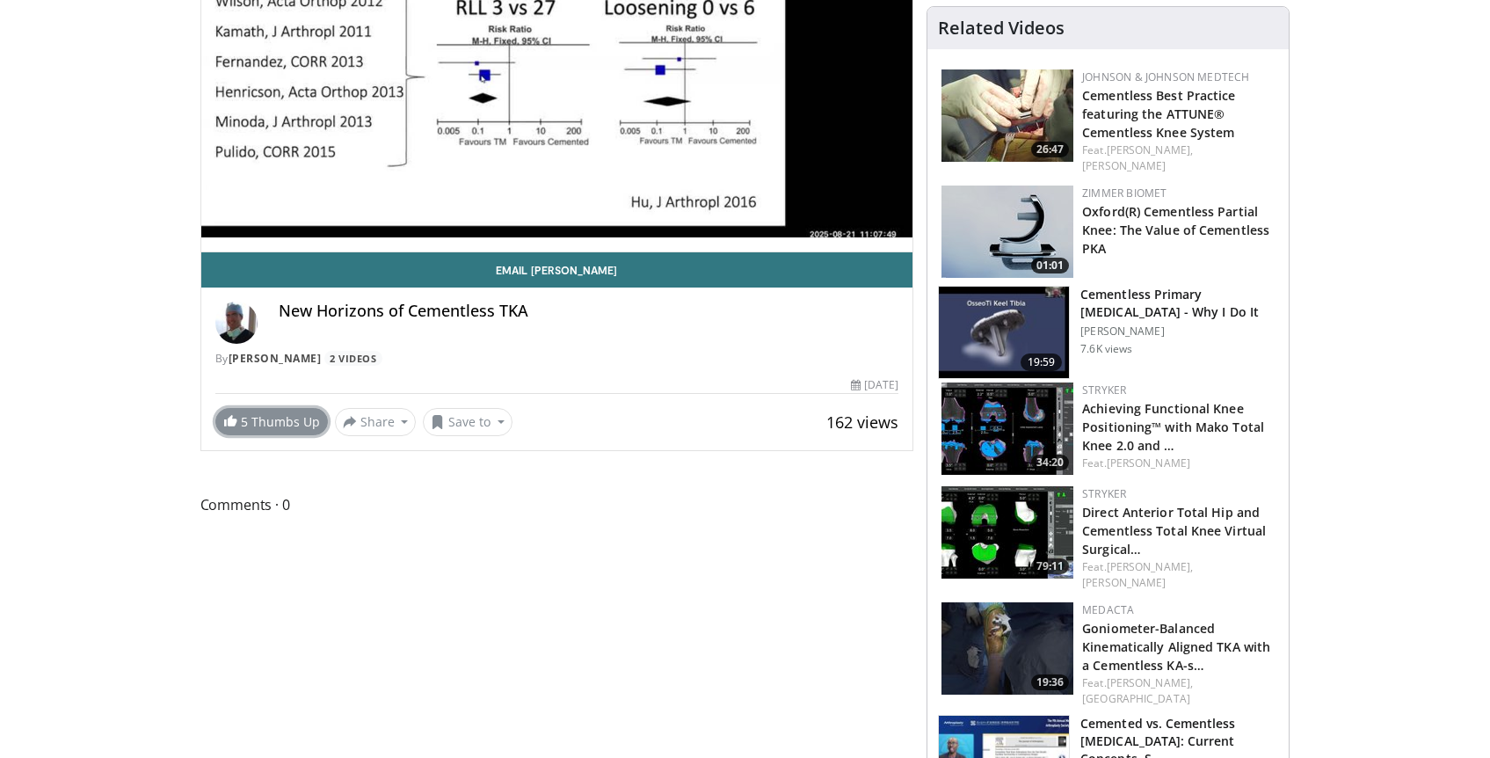
click at [273, 417] on link "5 Thumbs Up" at bounding box center [271, 421] width 112 height 27
click at [475, 417] on button "Save to" at bounding box center [468, 422] width 90 height 28
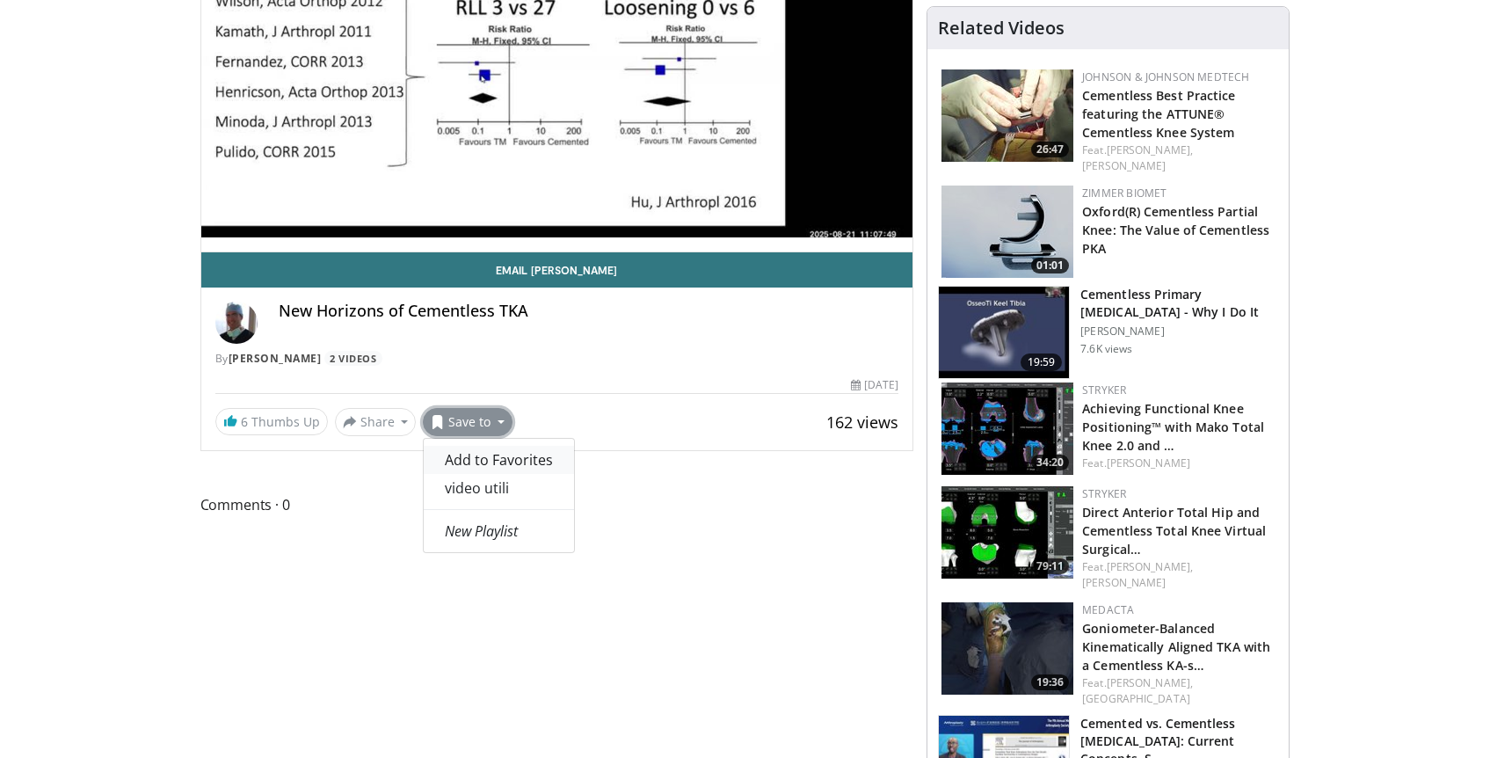
click at [504, 466] on span "Add to Favorites" at bounding box center [499, 459] width 108 height 19
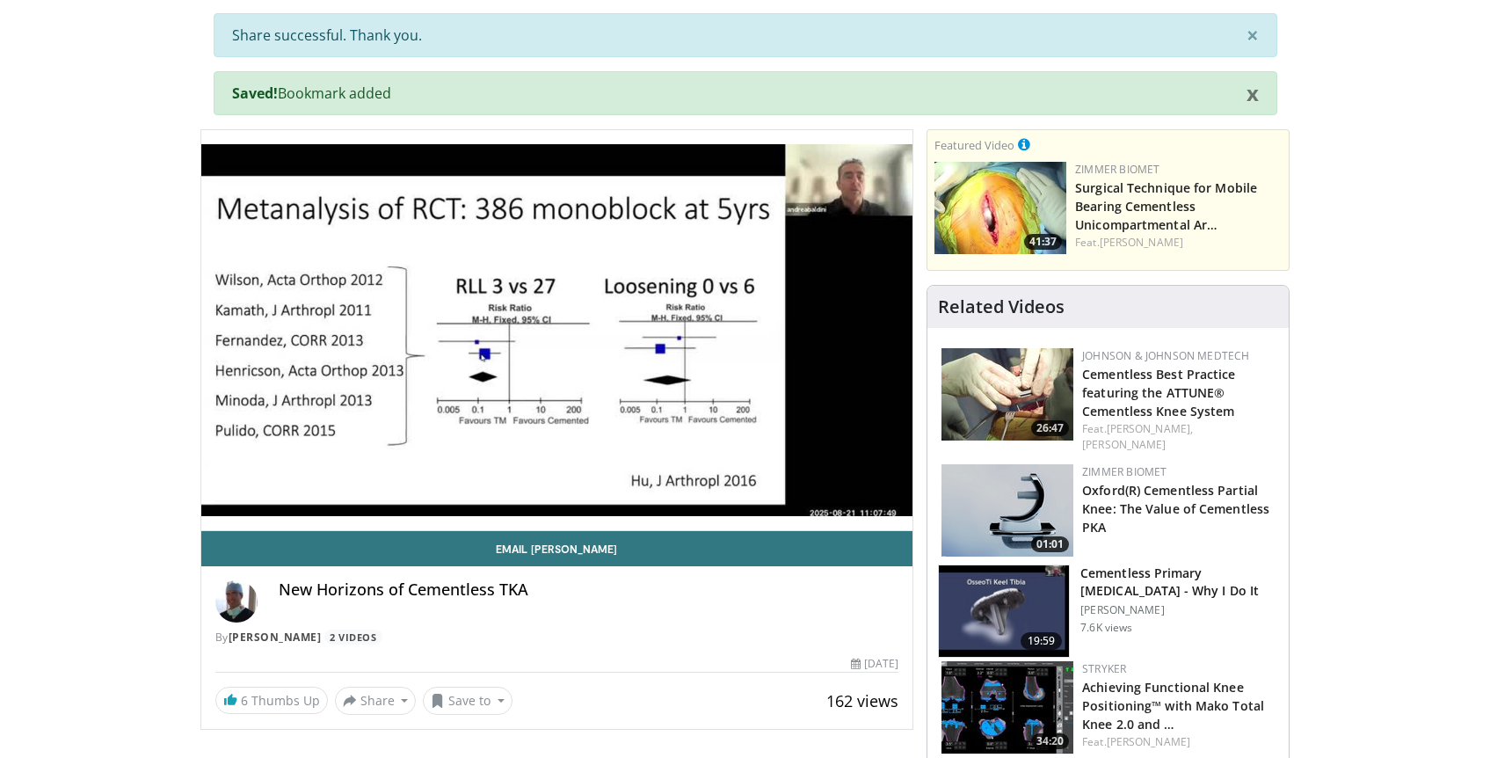
scroll to position [0, 0]
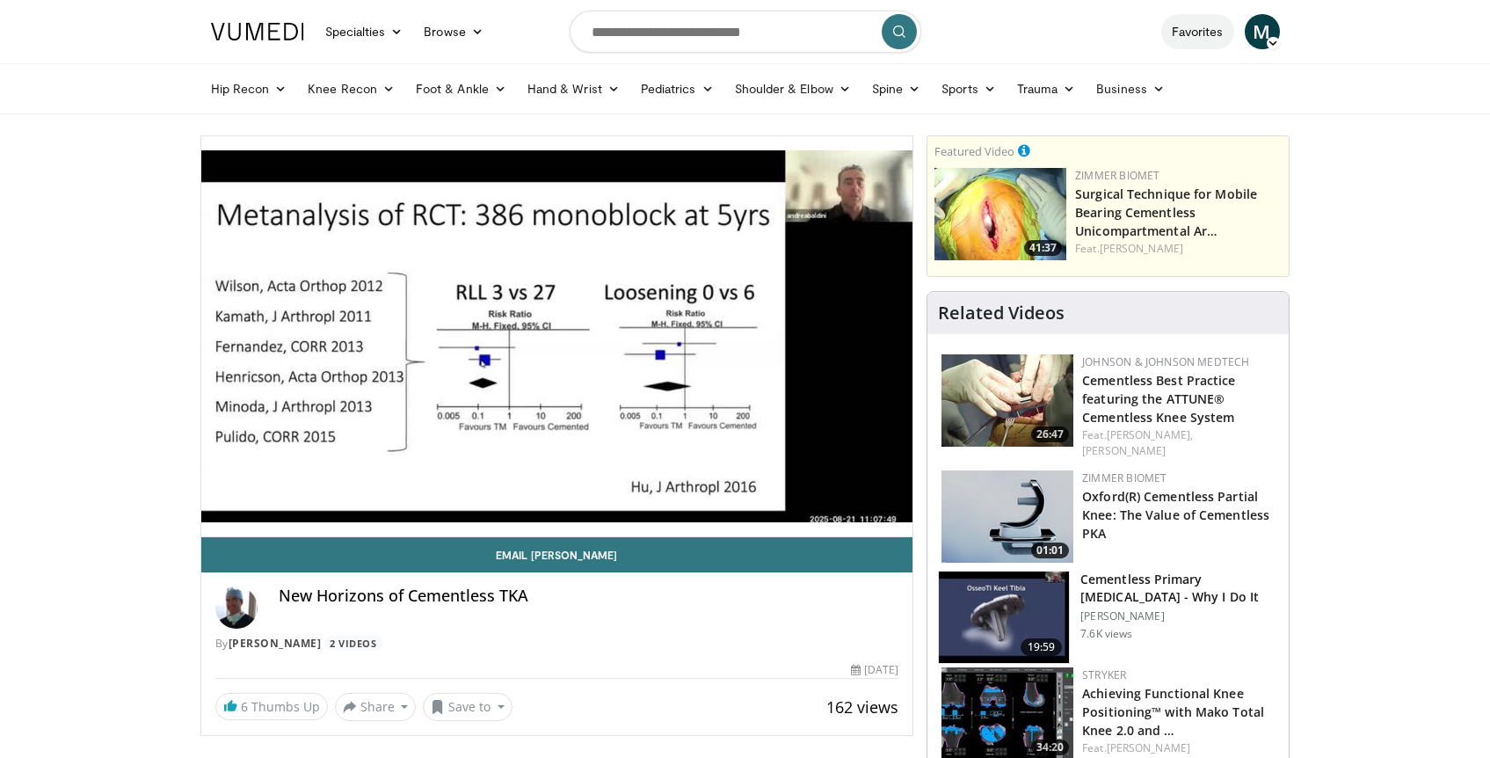
click at [1187, 43] on link "Favorites" at bounding box center [1197, 31] width 73 height 35
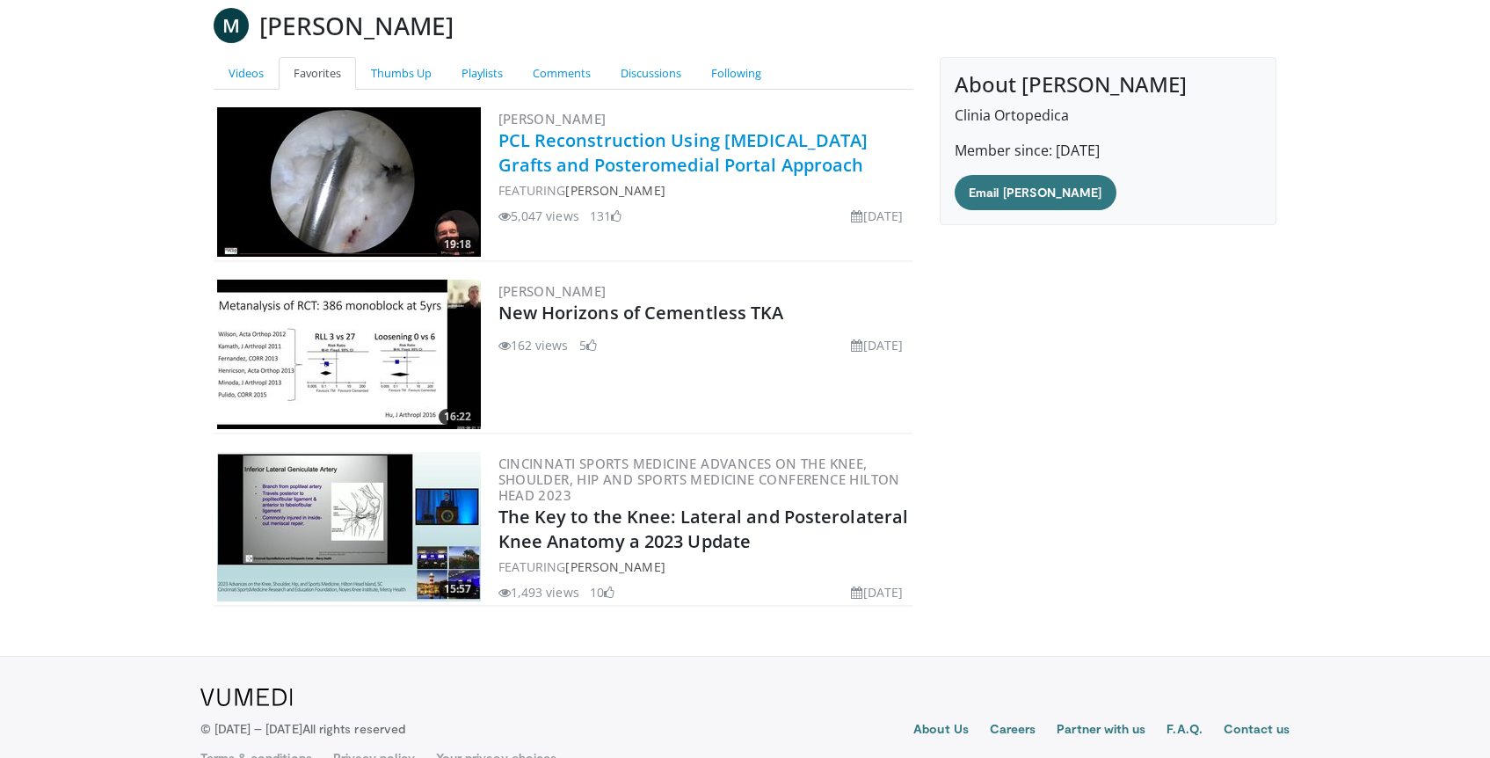
scroll to position [164, 0]
